Goal: Task Accomplishment & Management: Use online tool/utility

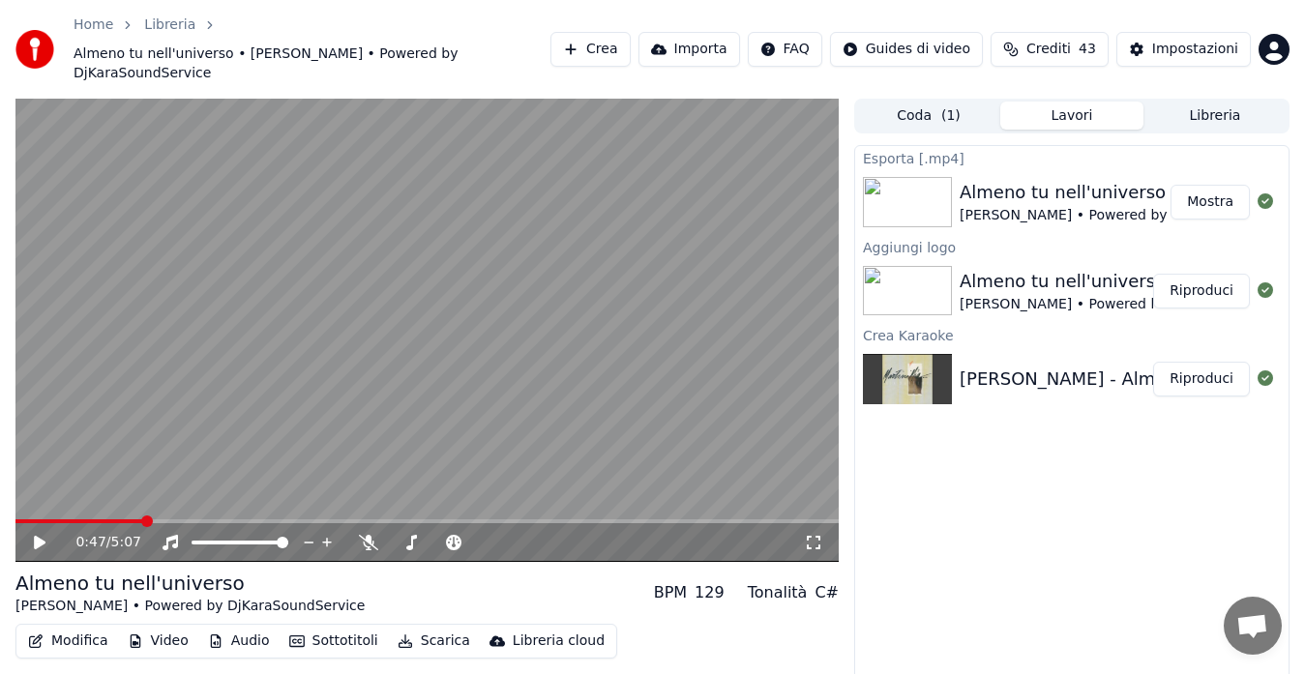
click at [598, 35] on button "Crea" at bounding box center [590, 49] width 79 height 35
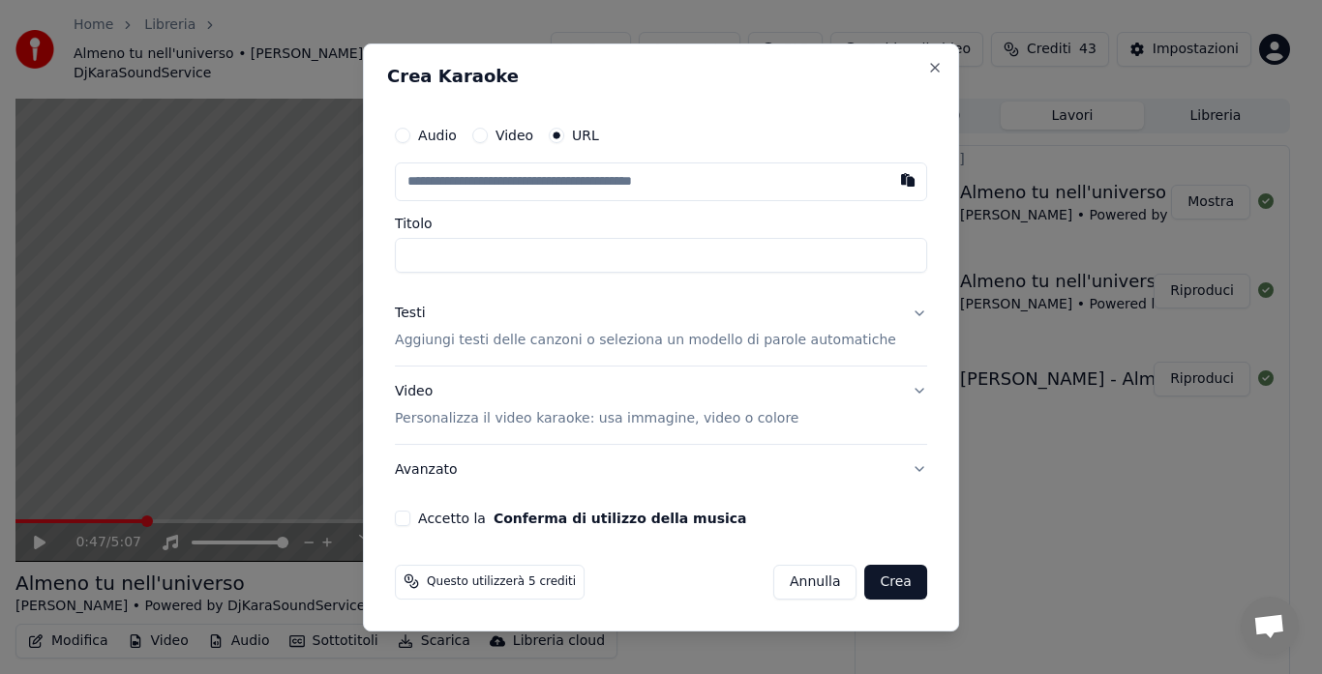
click at [410, 134] on button "Audio" at bounding box center [402, 135] width 15 height 15
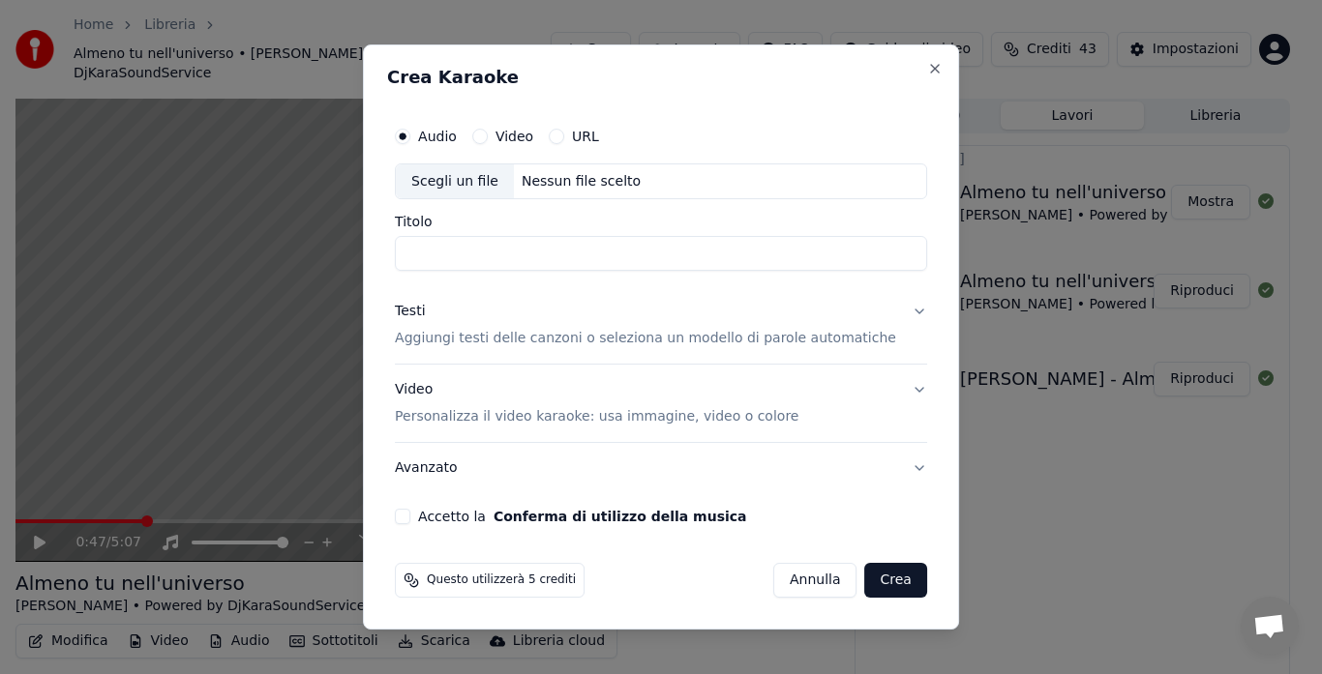
click at [582, 176] on div "Nessun file scelto" at bounding box center [581, 181] width 134 height 19
drag, startPoint x: 575, startPoint y: 253, endPoint x: 730, endPoint y: 255, distance: 154.8
click at [731, 255] on input "**********" at bounding box center [661, 254] width 532 height 35
type input "**********"
click at [895, 309] on button "Testi Aggiungi testi delle canzoni o seleziona un modello di parole automatiche" at bounding box center [661, 325] width 532 height 77
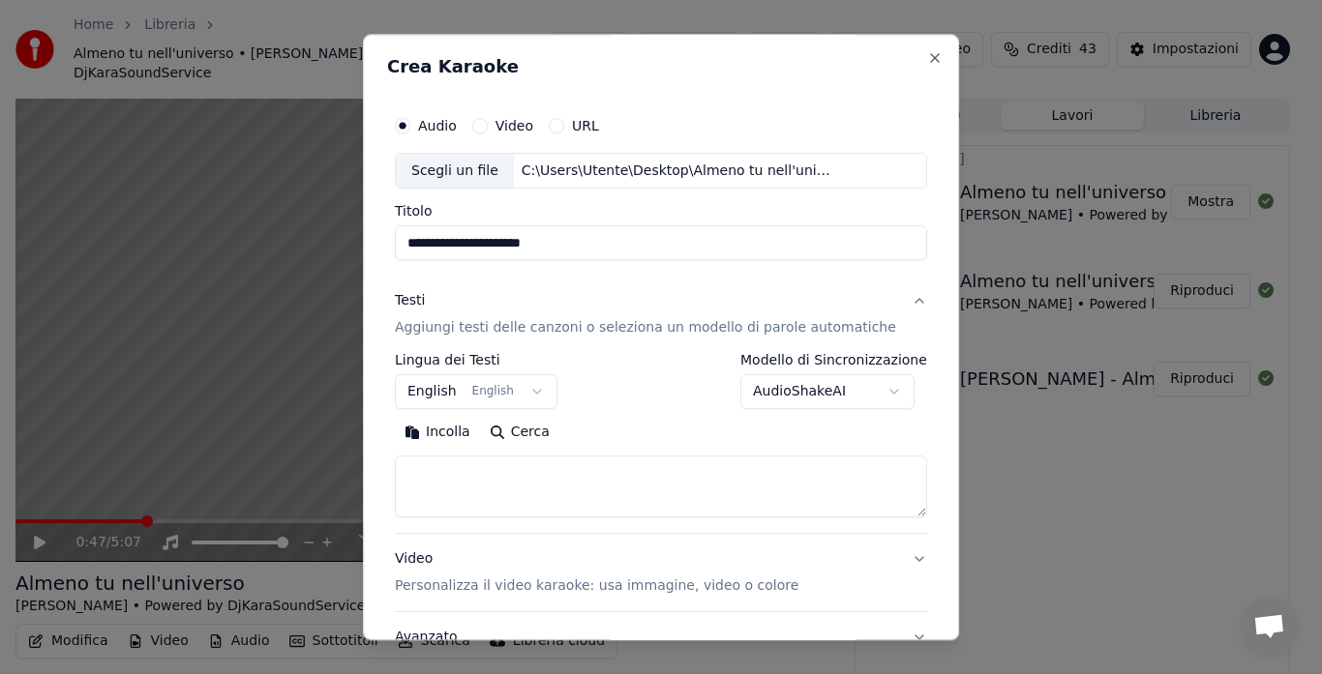
click at [540, 387] on button "English English" at bounding box center [476, 392] width 163 height 35
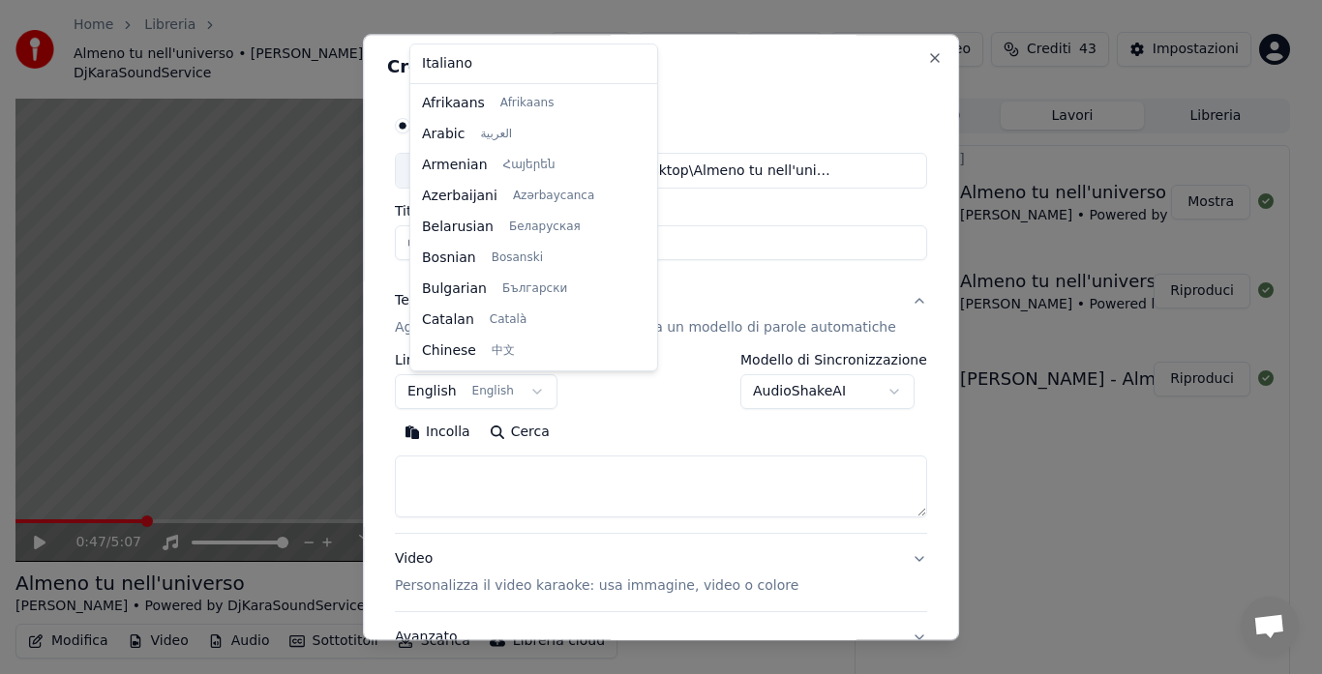
scroll to position [155, 0]
select select "**"
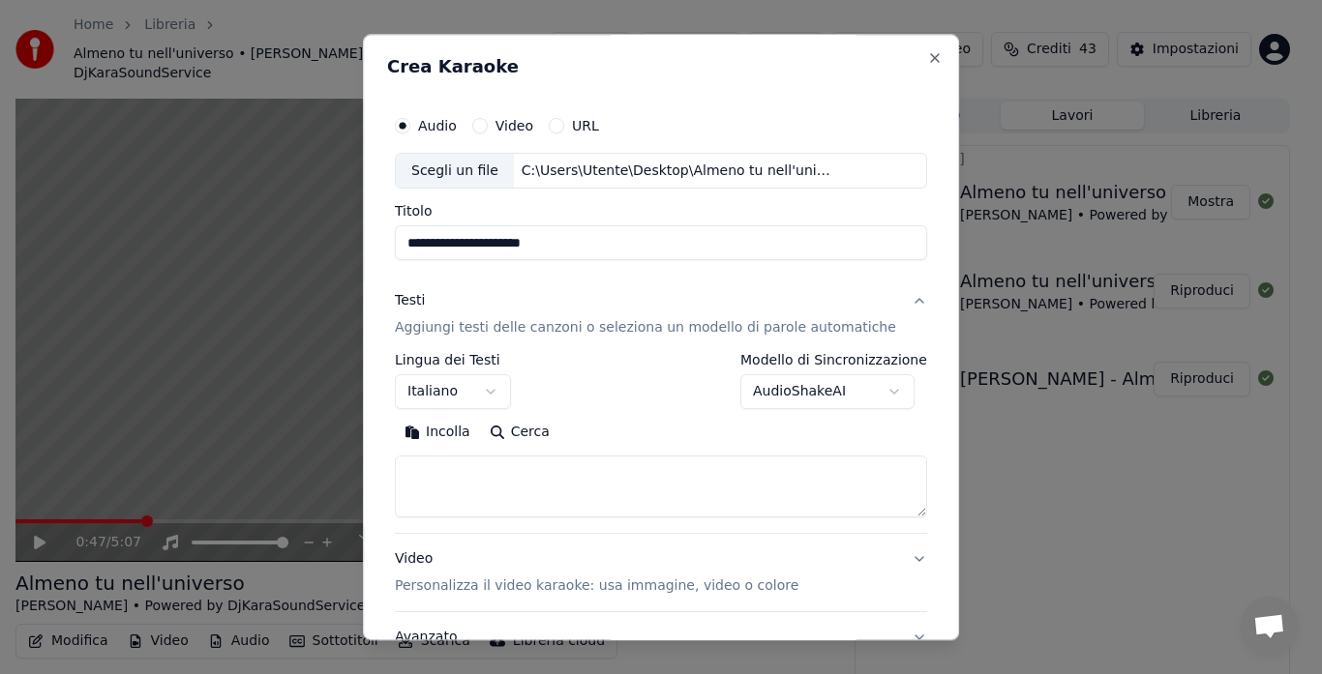
click at [524, 326] on p "Aggiungi testi delle canzoni o seleziona un modello di parole automatiche" at bounding box center [645, 328] width 501 height 19
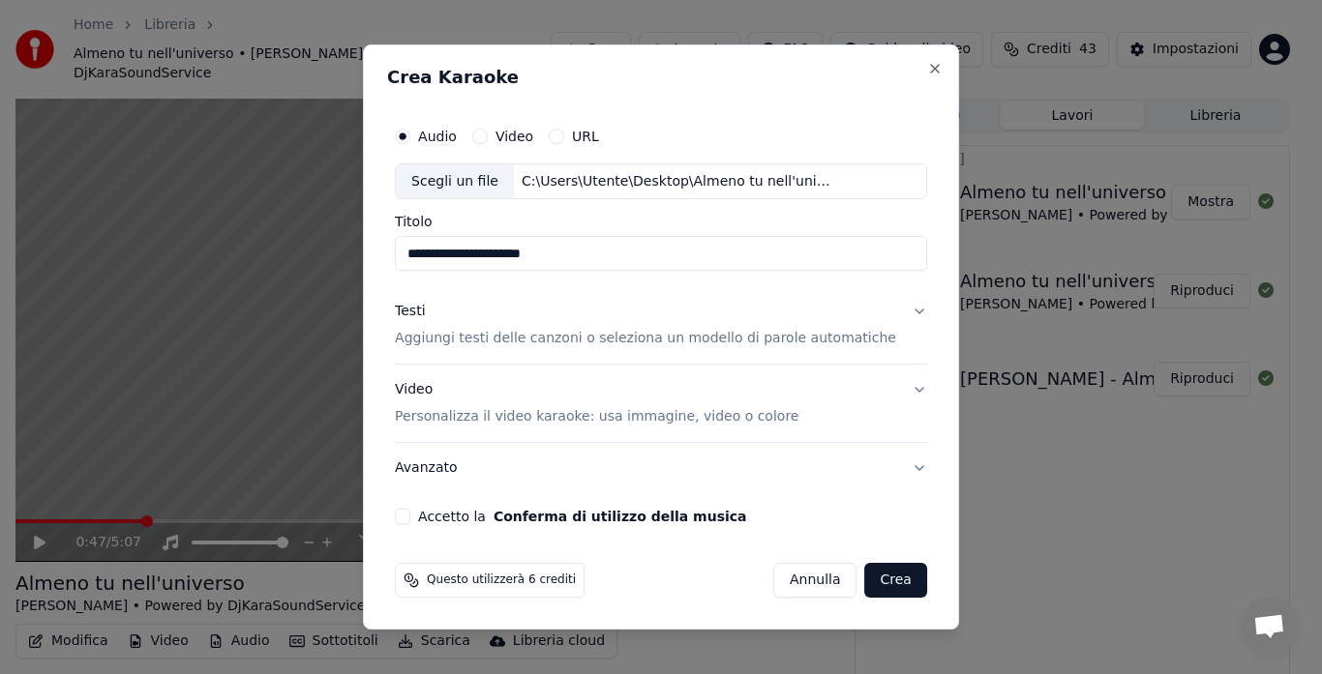
click at [523, 328] on div "Testi Aggiungi testi delle canzoni o seleziona un modello di parole automatiche" at bounding box center [645, 326] width 501 height 46
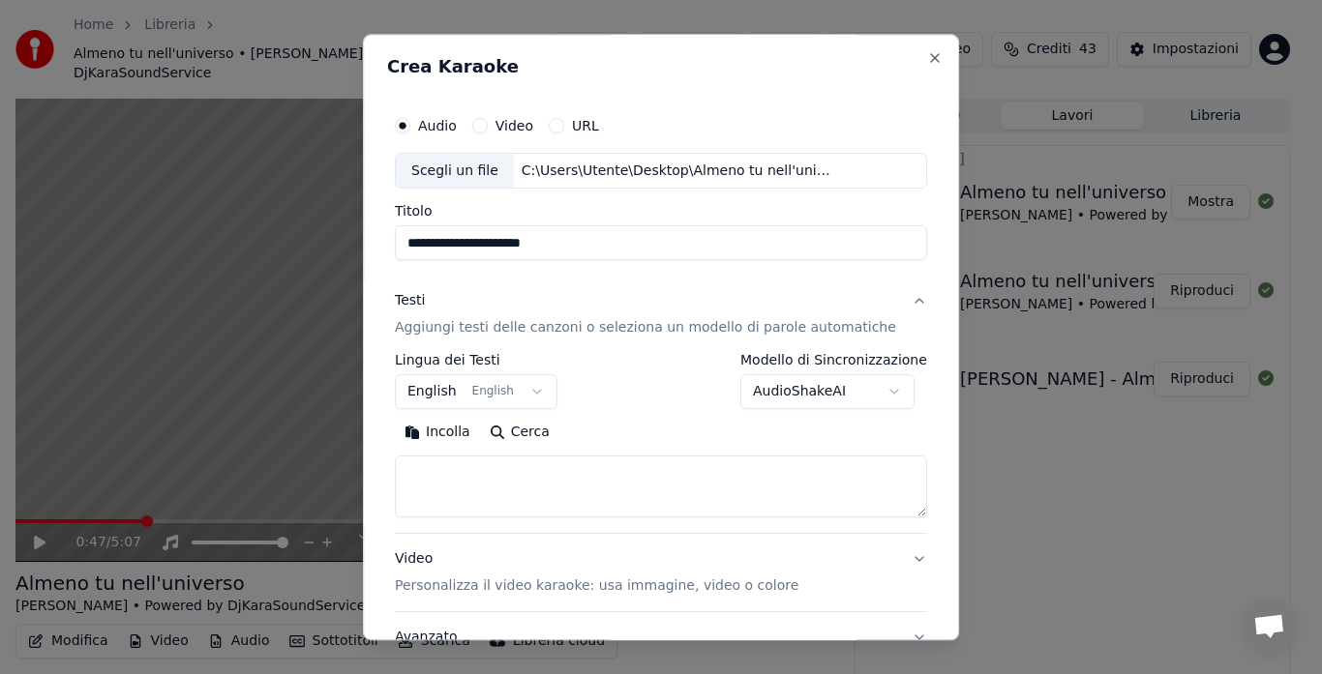
click at [529, 402] on button "English English" at bounding box center [476, 392] width 163 height 35
click at [661, 419] on body "**********" at bounding box center [652, 337] width 1305 height 674
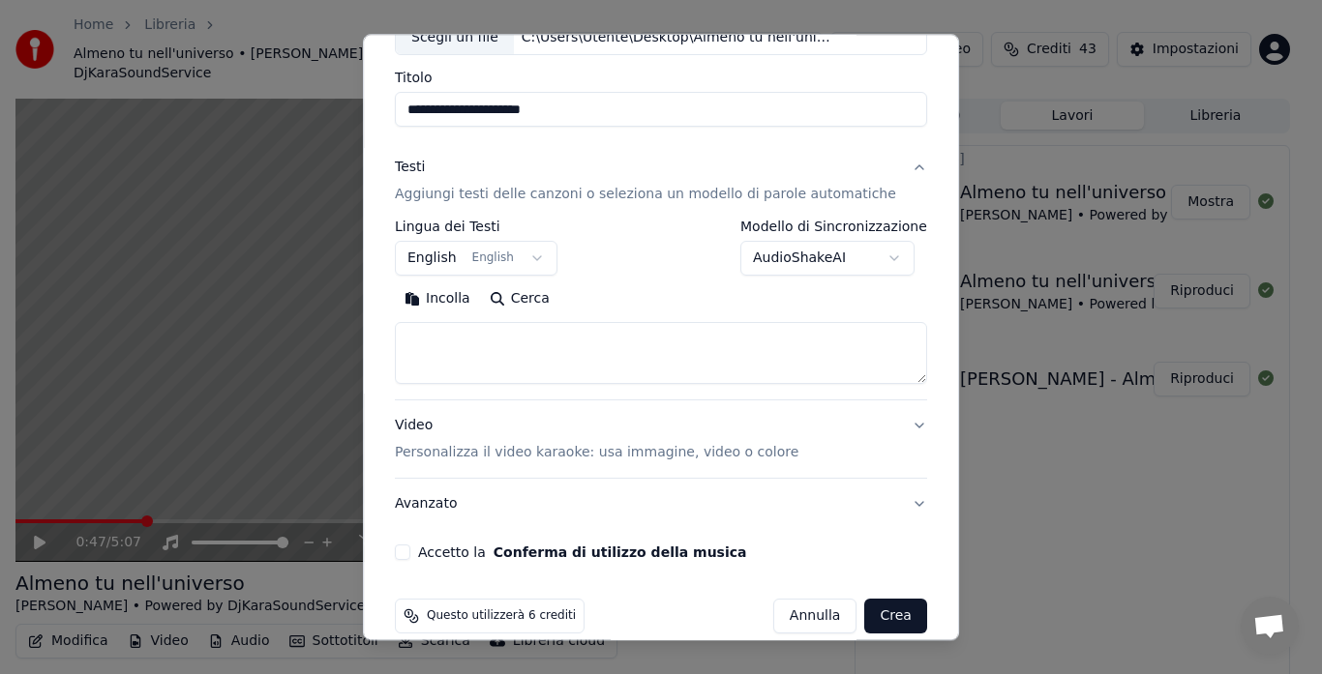
scroll to position [121, 0]
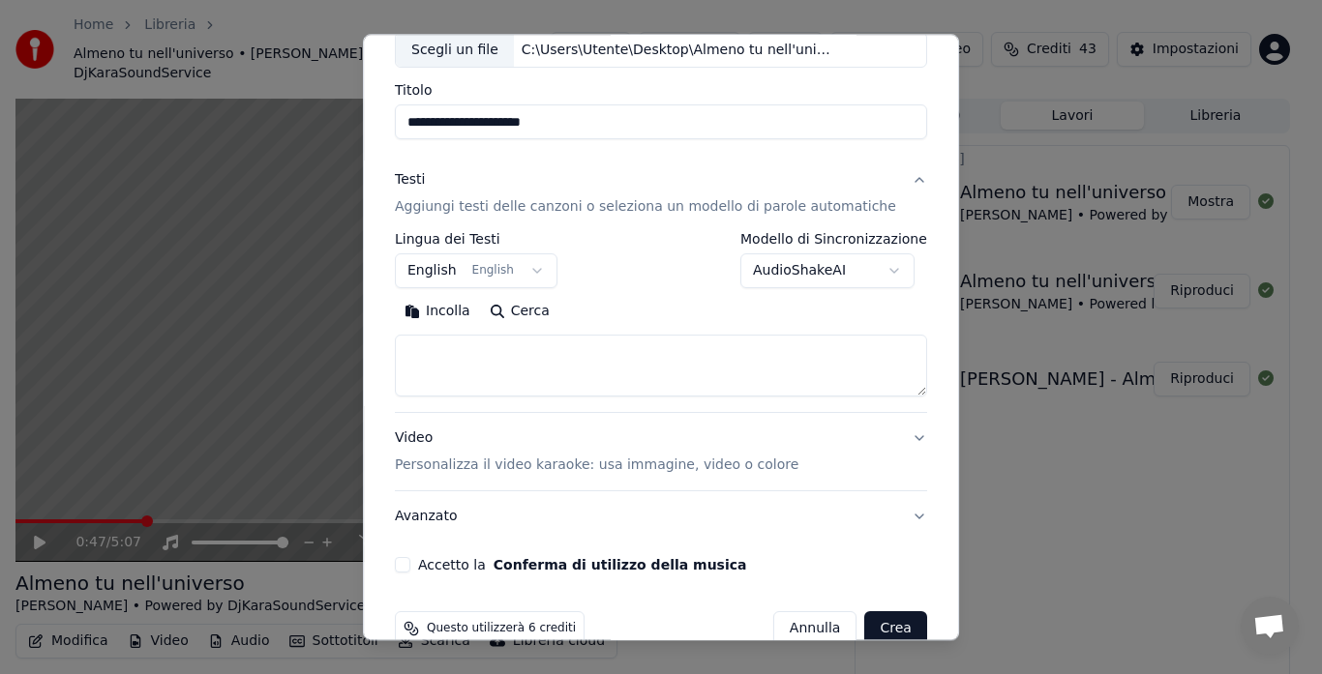
click at [490, 270] on button "English English" at bounding box center [476, 271] width 163 height 35
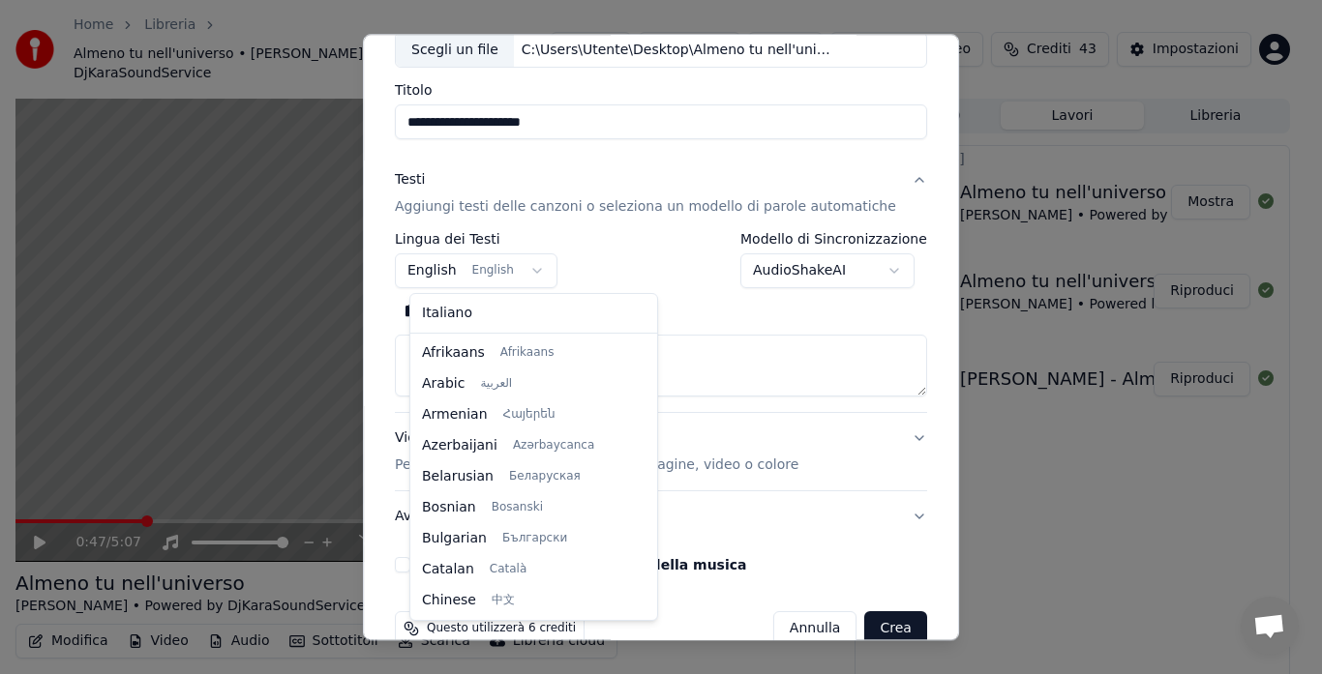
scroll to position [155, 0]
select select "**"
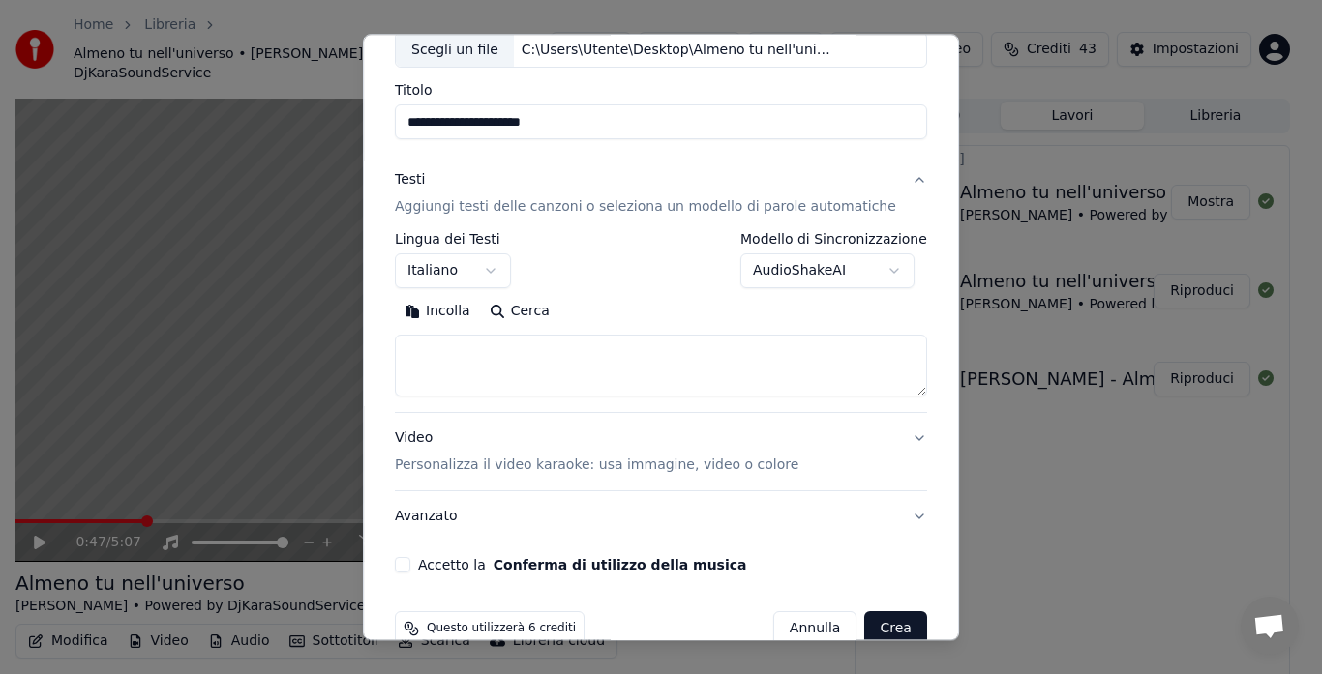
click at [448, 306] on button "Incolla" at bounding box center [437, 312] width 85 height 31
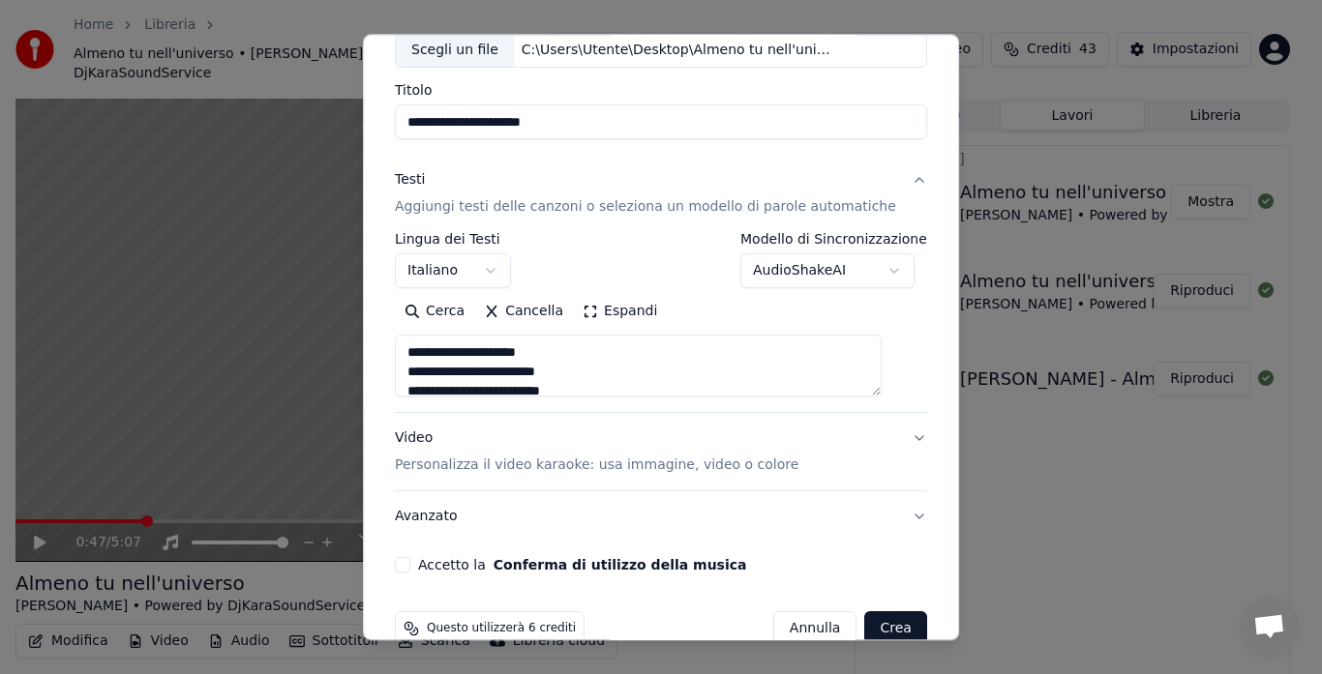
click at [663, 457] on p "Personalizza il video karaoke: usa immagine, video o colore" at bounding box center [596, 466] width 403 height 19
type textarea "**********"
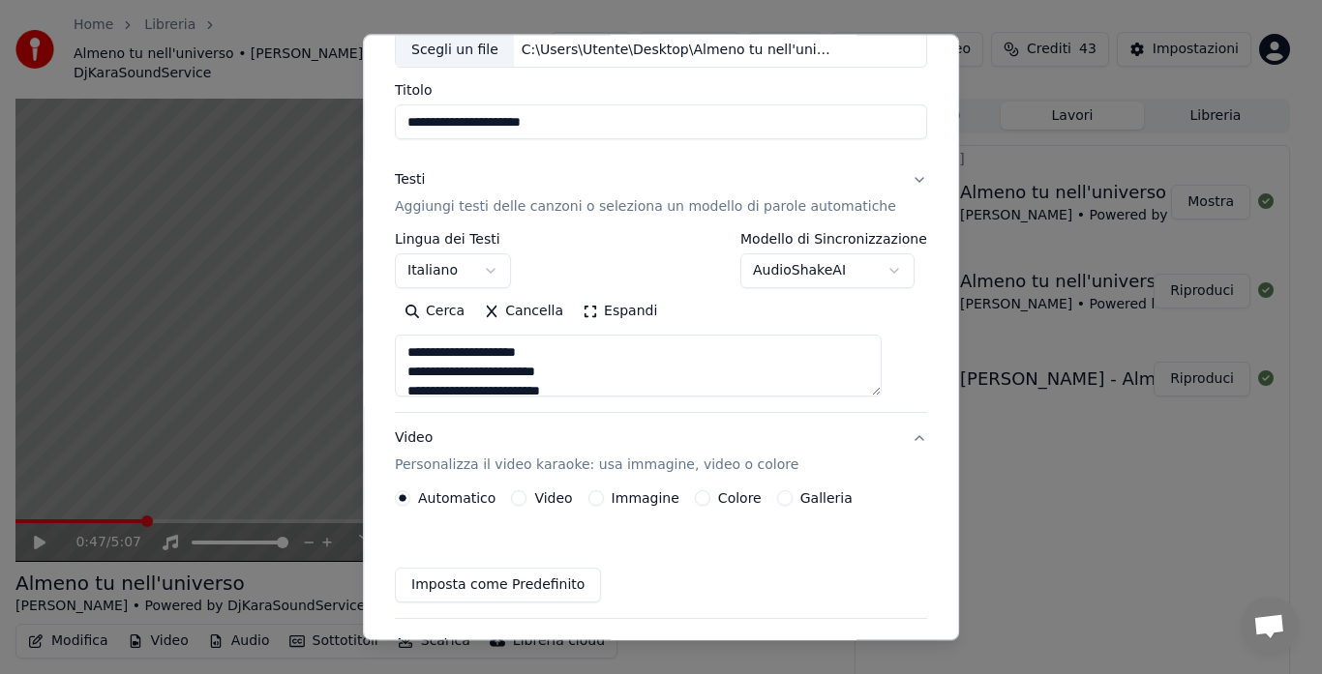
scroll to position [107, 0]
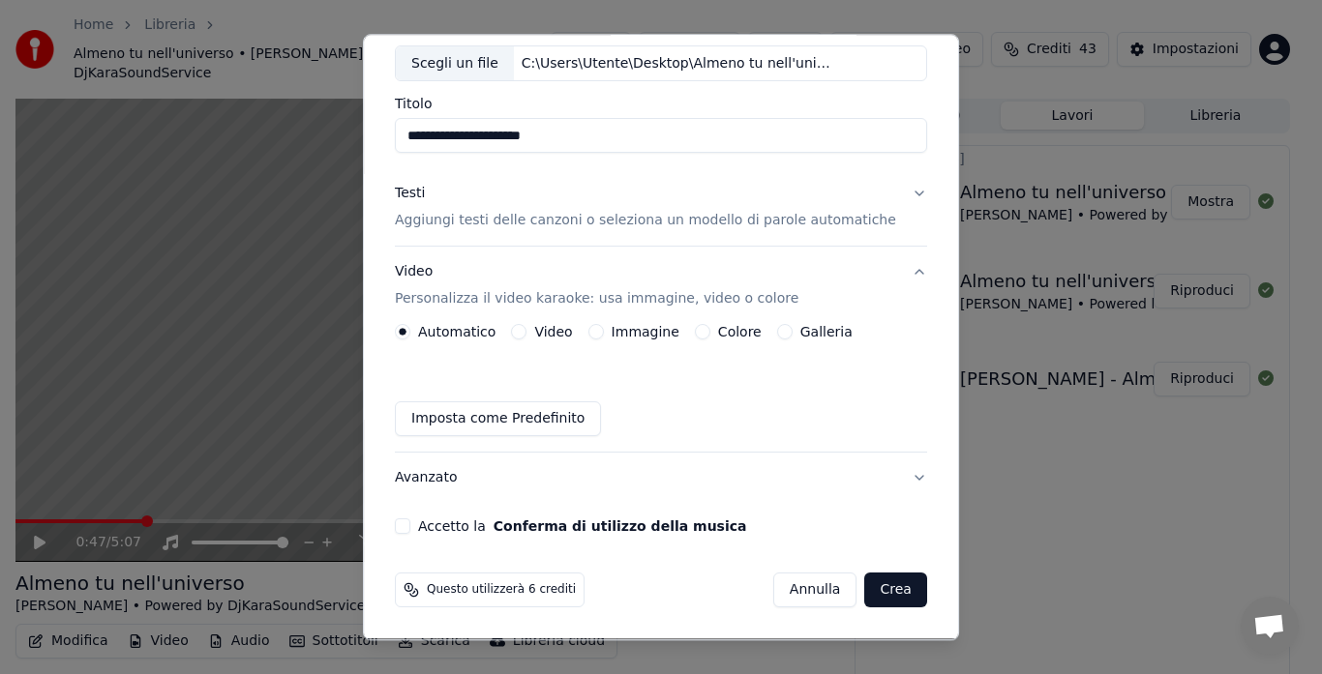
click at [780, 336] on button "Galleria" at bounding box center [784, 332] width 15 height 15
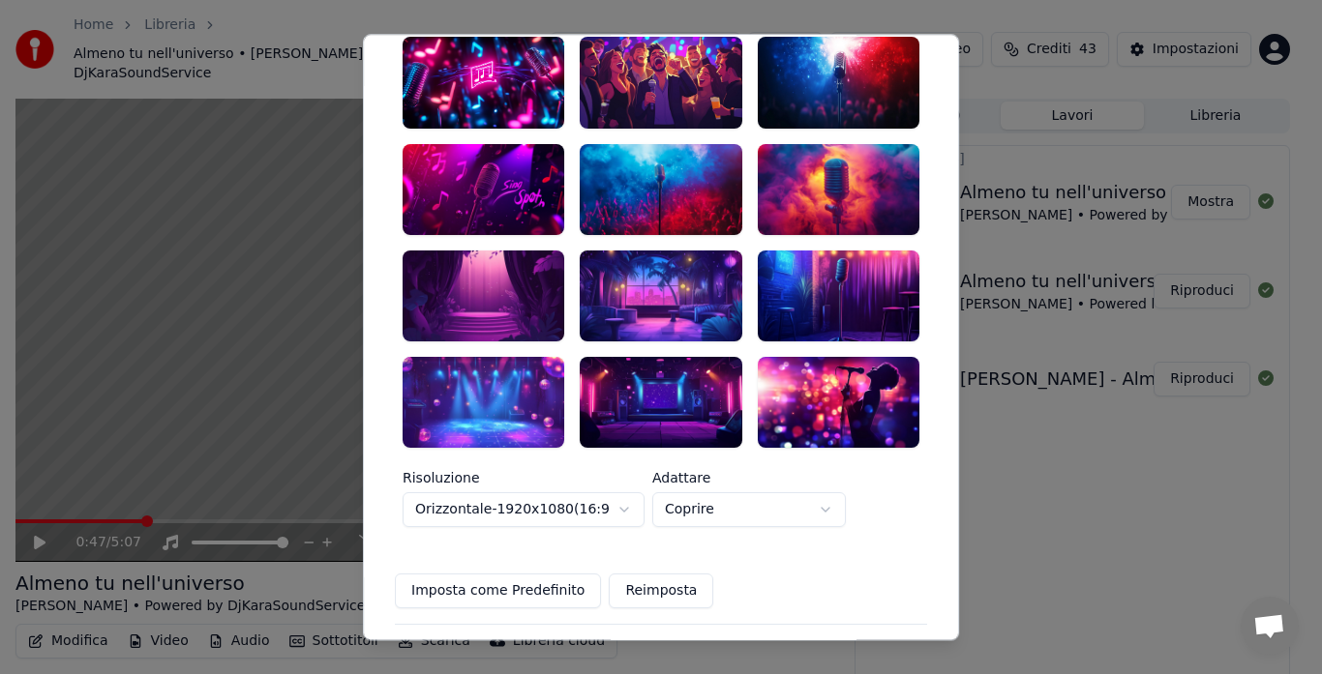
scroll to position [446, 0]
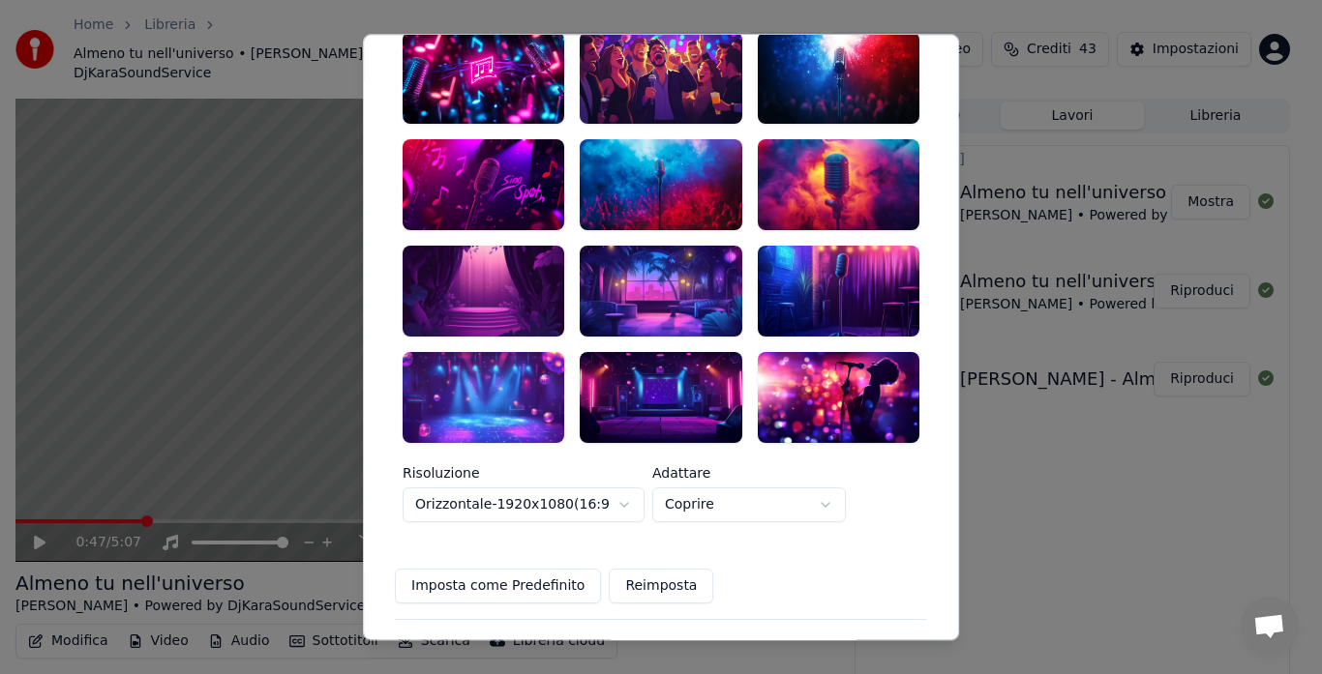
click at [787, 374] on div at bounding box center [839, 397] width 162 height 91
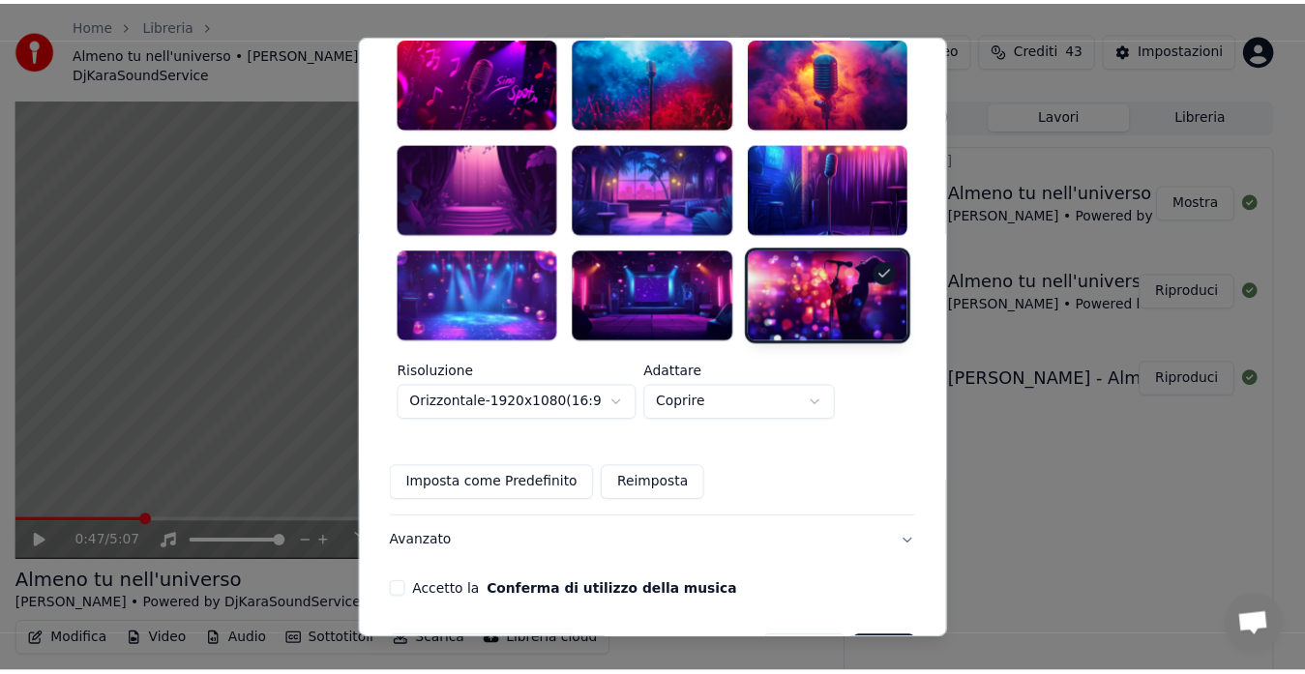
scroll to position [578, 0]
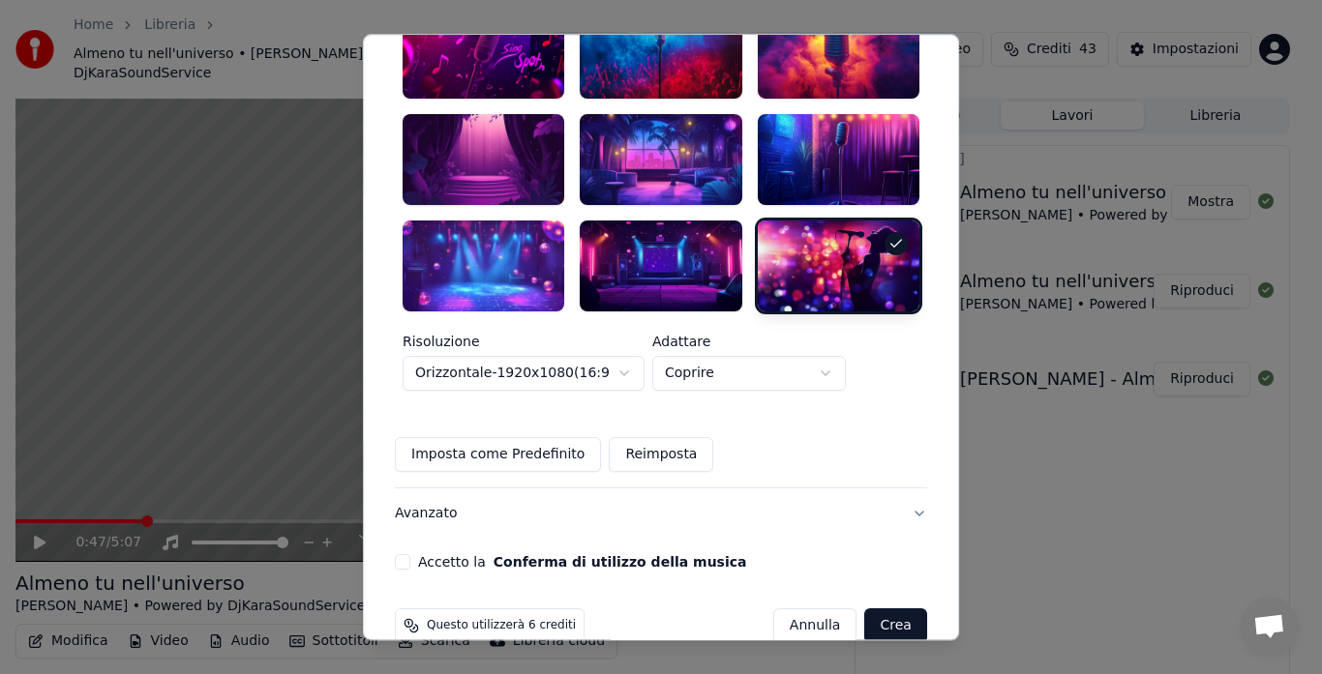
click at [410, 554] on button "Accetto la Conferma di utilizzo della musica" at bounding box center [402, 561] width 15 height 15
click at [867, 609] on button "Crea" at bounding box center [896, 626] width 62 height 35
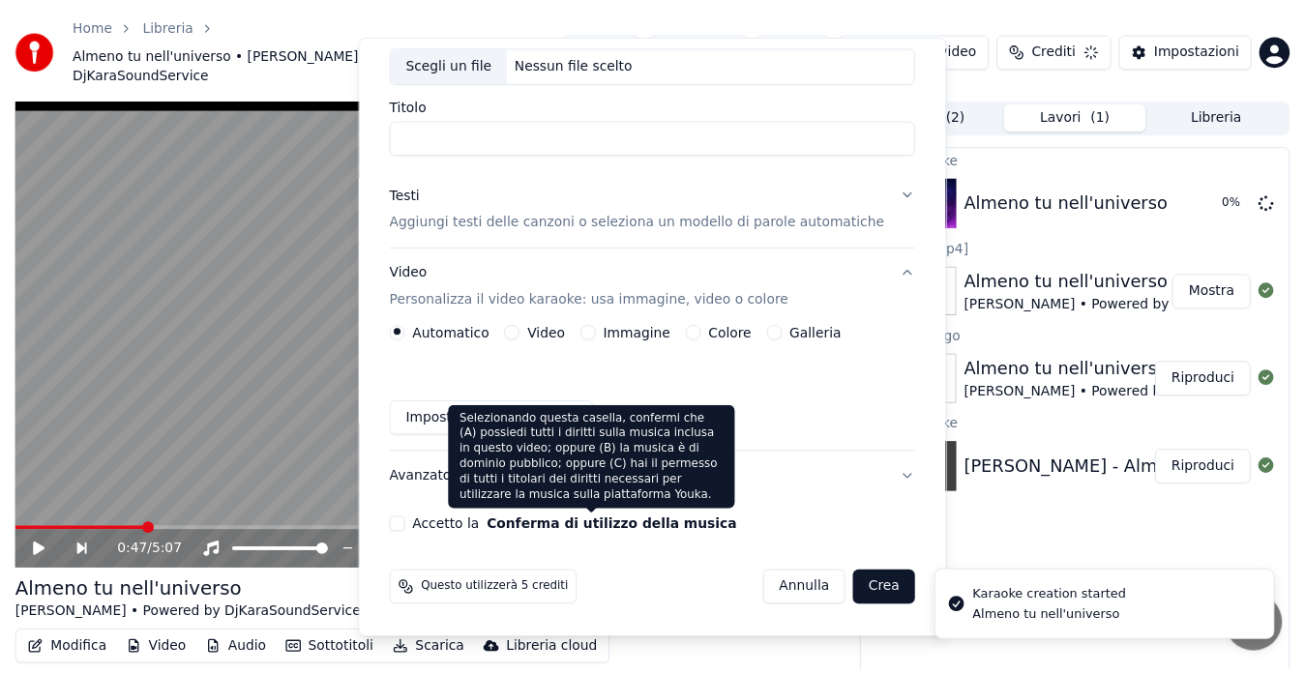
scroll to position [0, 0]
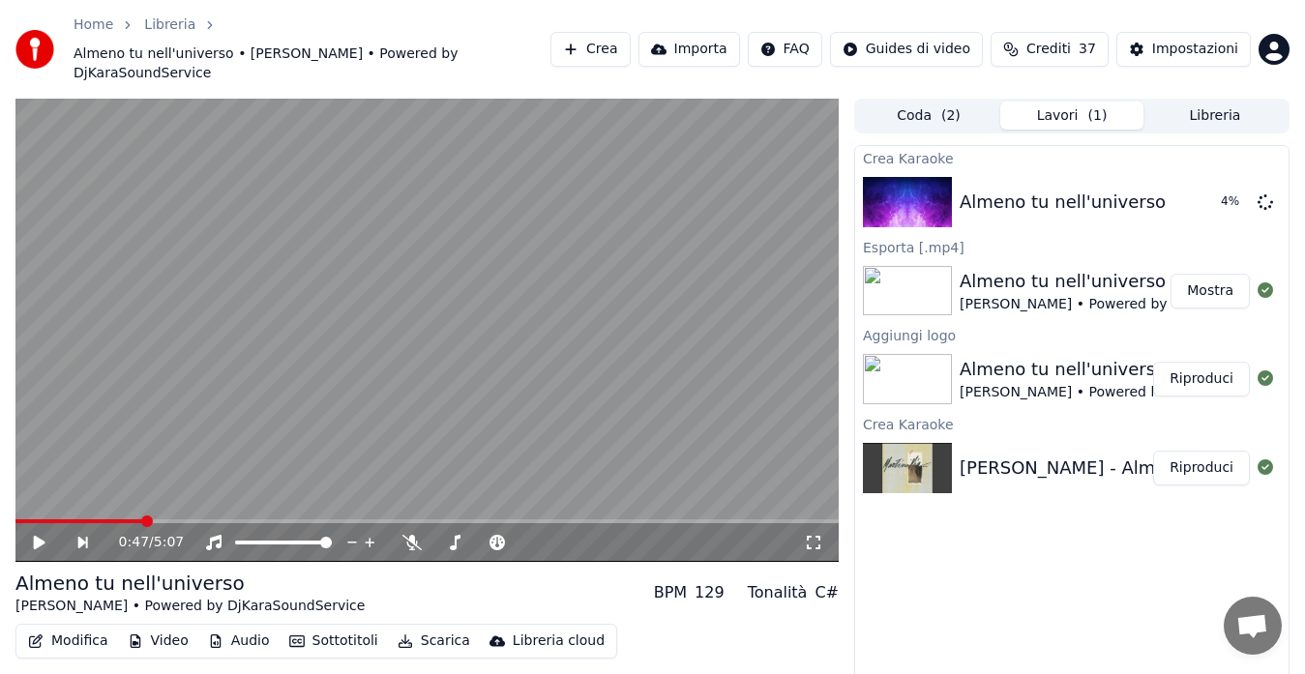
click at [919, 102] on button "Coda ( 2 )" at bounding box center [928, 116] width 143 height 28
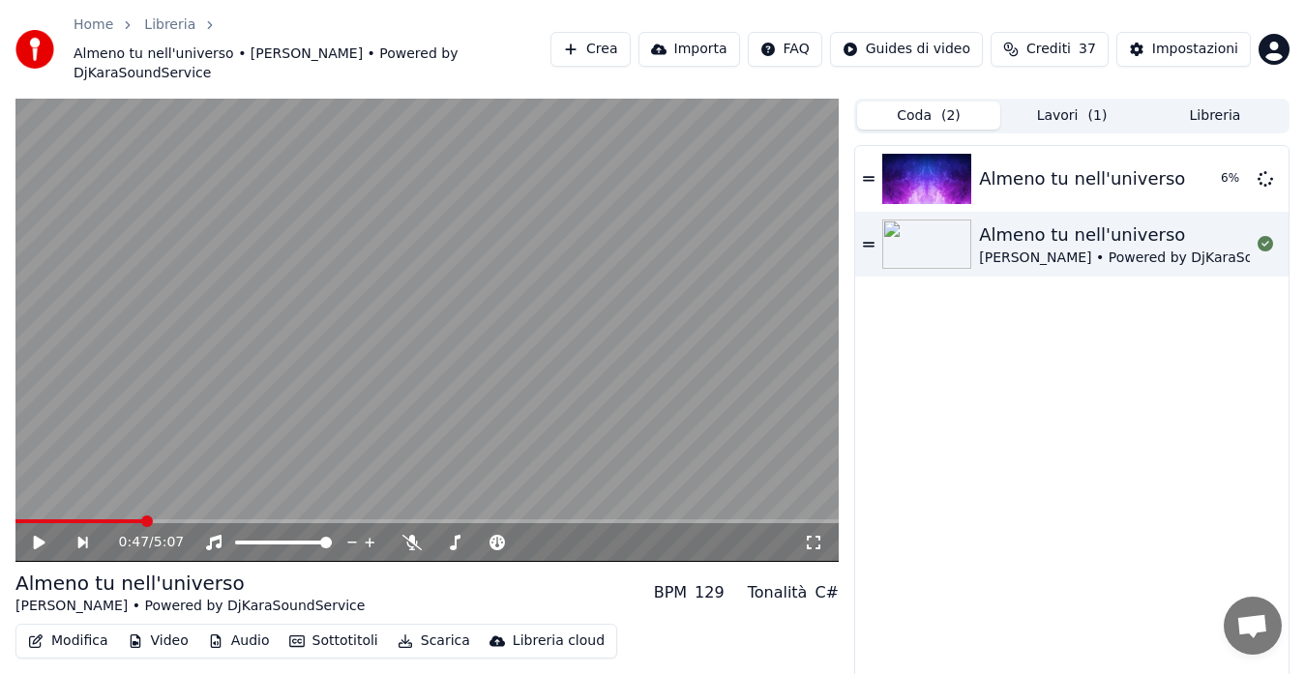
click at [1087, 105] on button "Lavori ( 1 )" at bounding box center [1071, 116] width 143 height 28
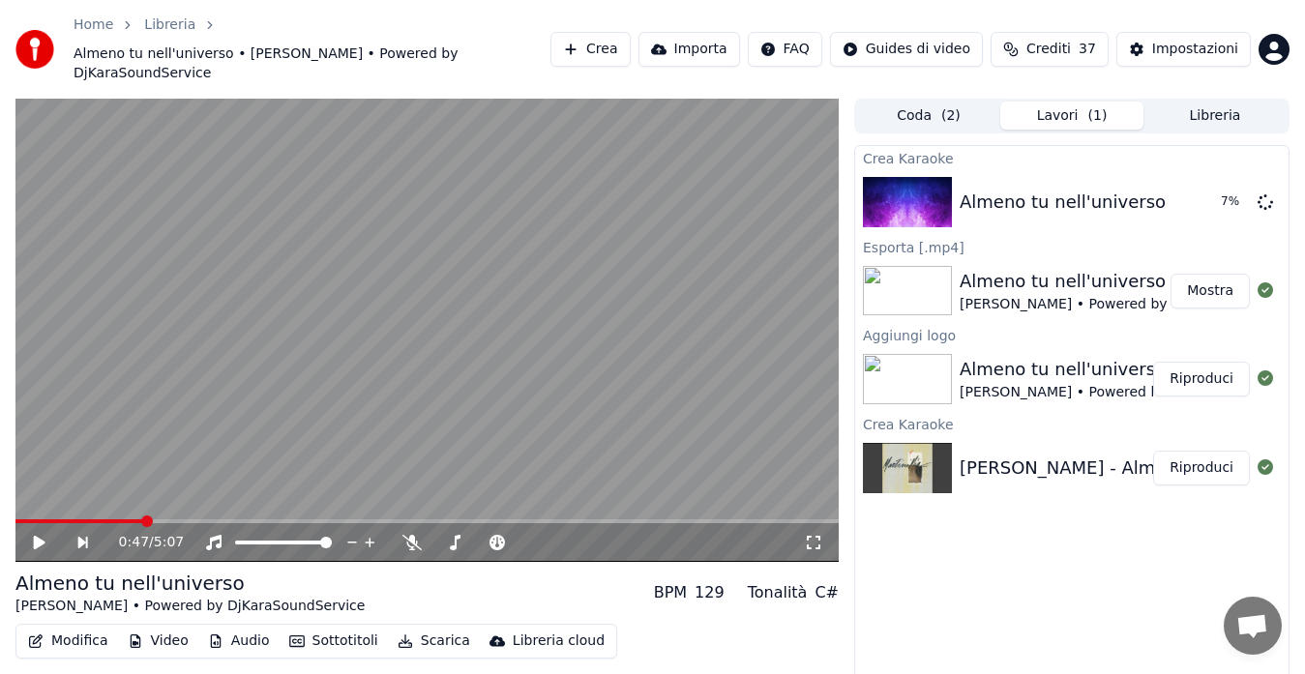
click at [1196, 106] on button "Libreria" at bounding box center [1215, 116] width 143 height 28
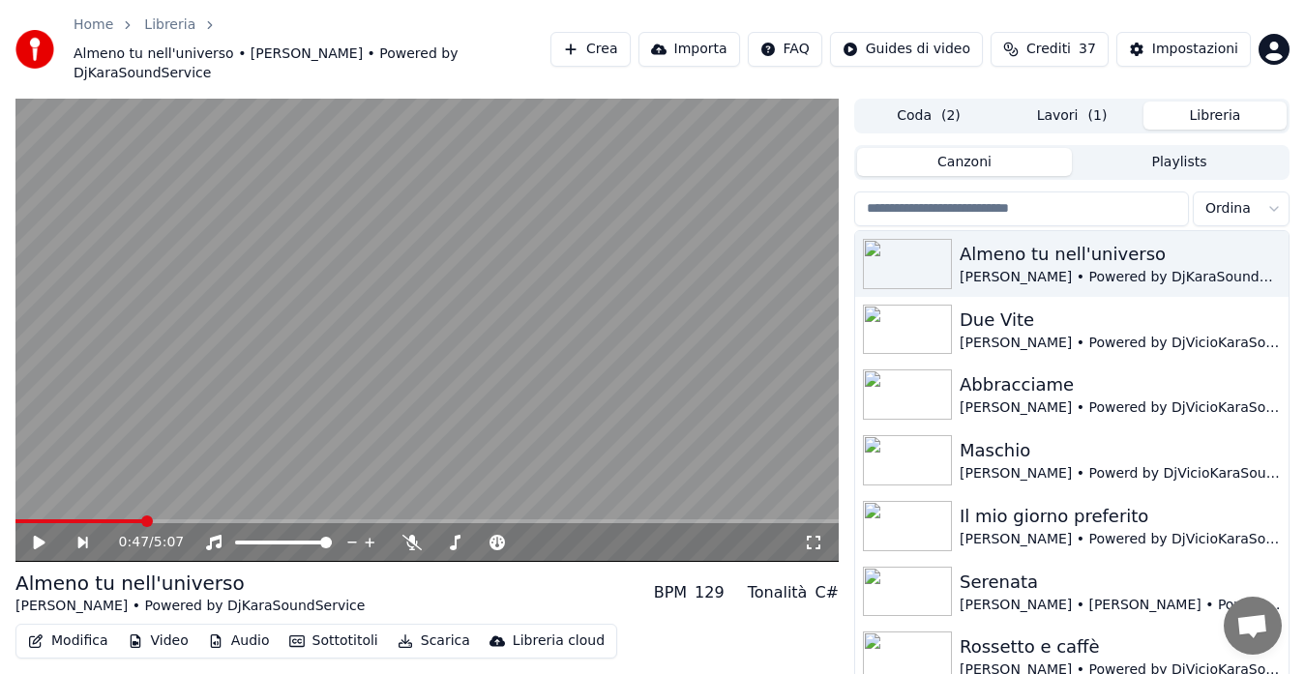
click at [1112, 148] on button "Playlists" at bounding box center [1179, 162] width 215 height 28
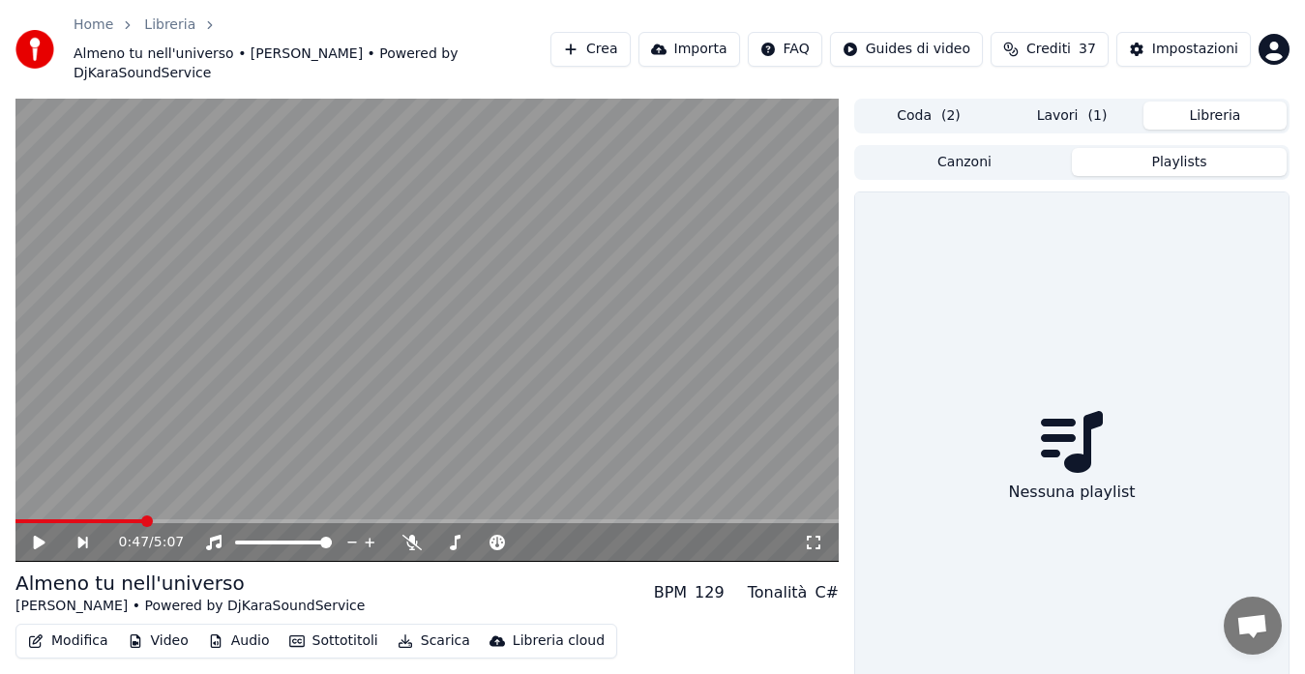
click at [961, 148] on button "Canzoni" at bounding box center [964, 162] width 215 height 28
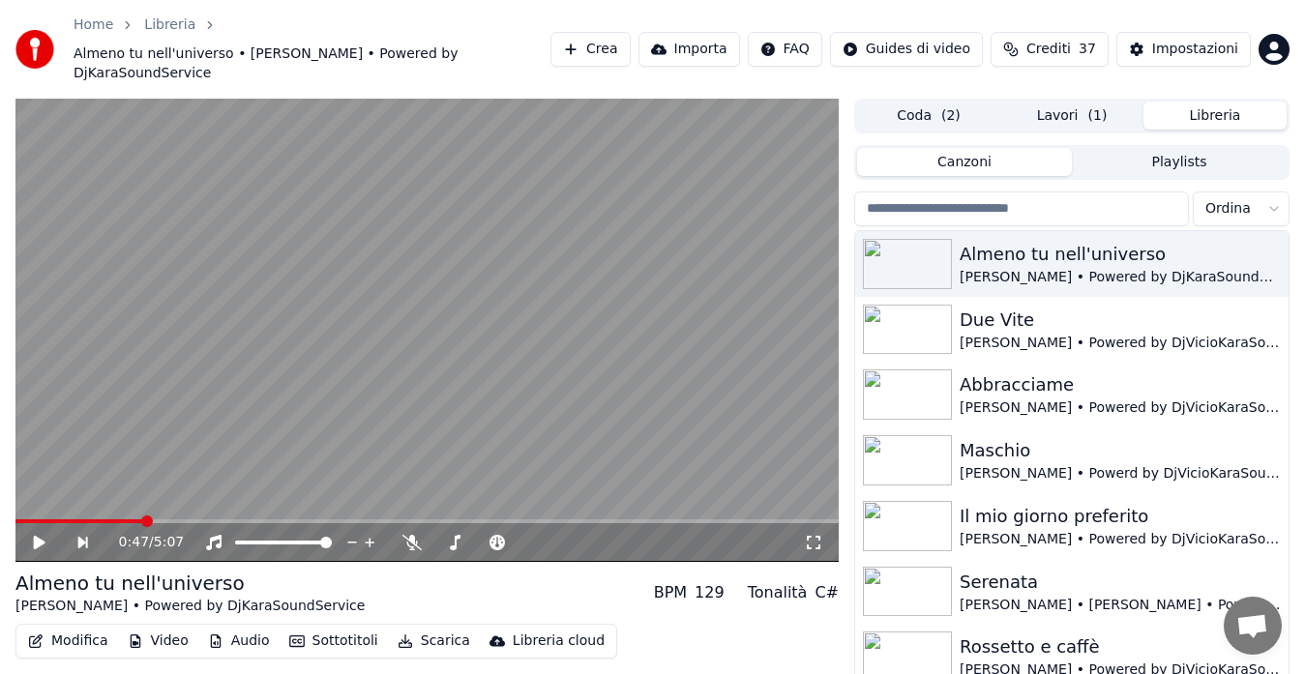
click at [1073, 102] on button "Lavori ( 1 )" at bounding box center [1071, 116] width 143 height 28
